Goal: Obtain resource: Obtain resource

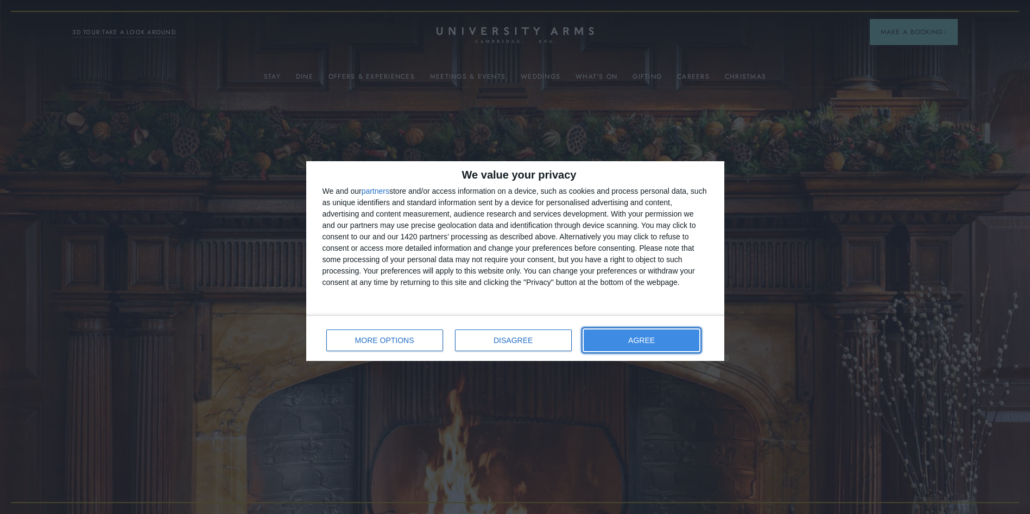
click at [674, 342] on button "AGREE" at bounding box center [642, 341] width 116 height 22
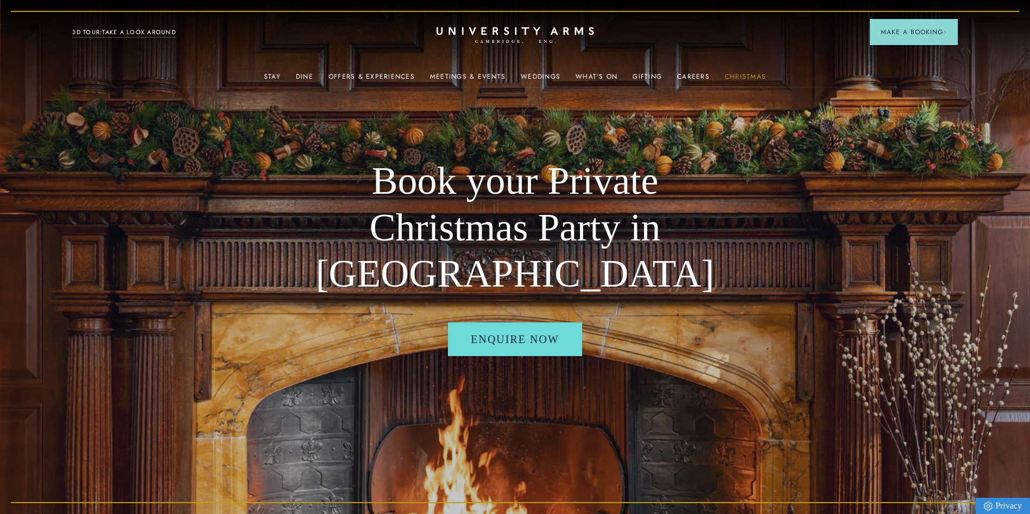
click at [737, 77] on link "Christmas" at bounding box center [745, 80] width 41 height 14
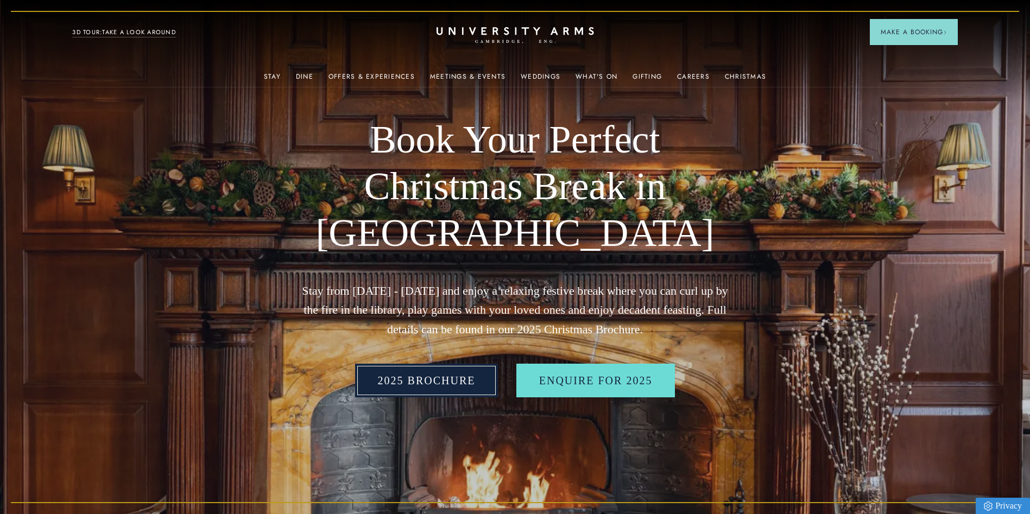
click at [453, 390] on link "2025 BROCHURE" at bounding box center [426, 381] width 143 height 34
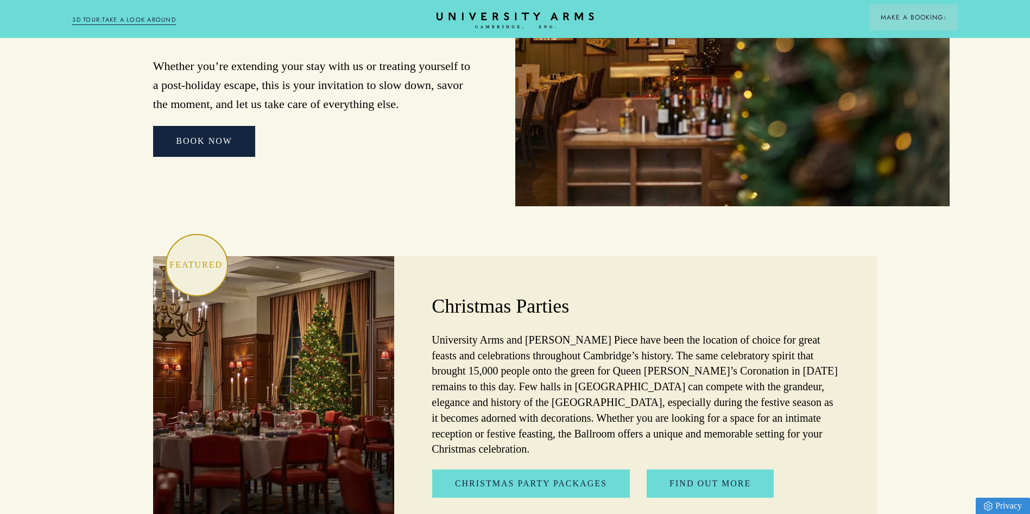
scroll to position [2891, 0]
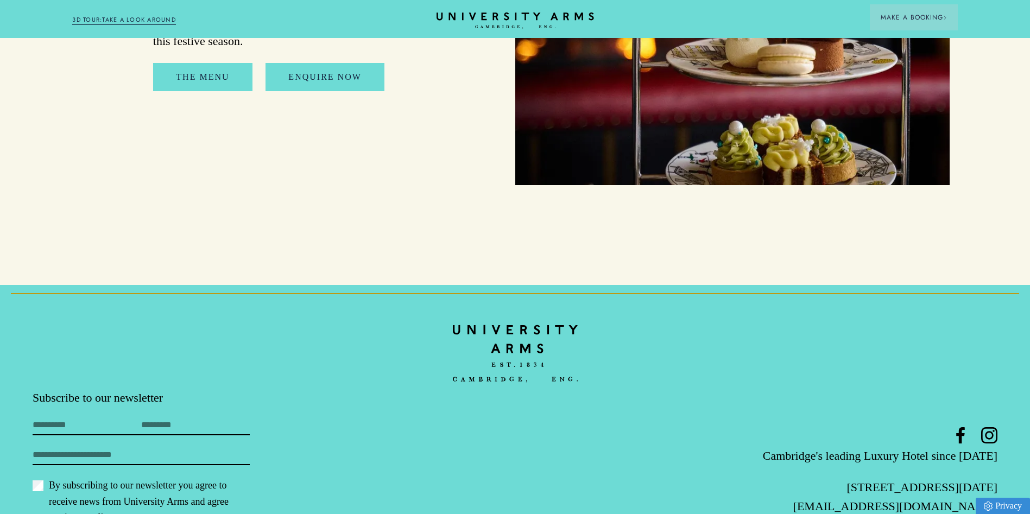
scroll to position [1683, 0]
